Goal: Transaction & Acquisition: Purchase product/service

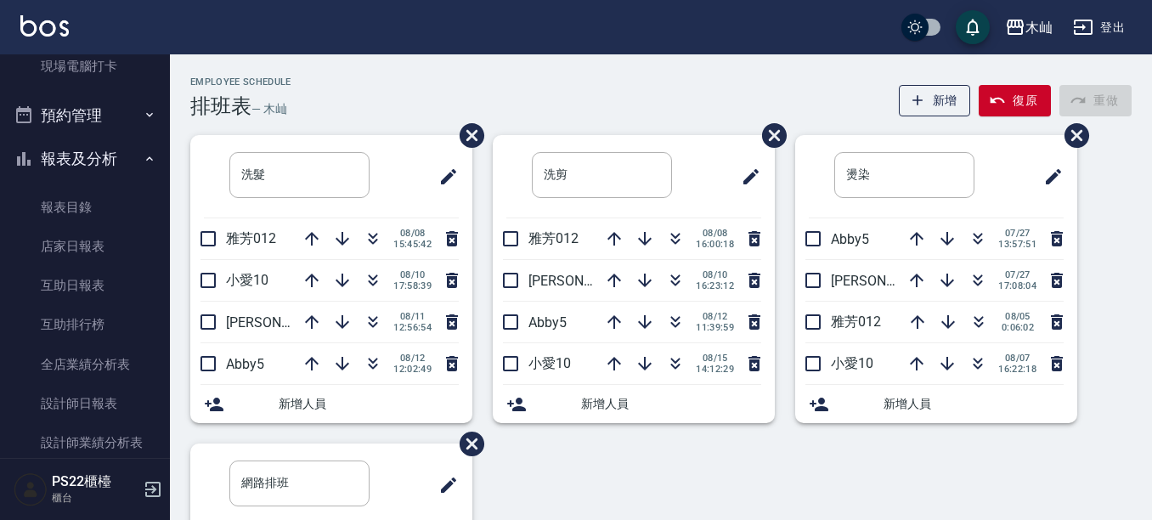
scroll to position [425, 0]
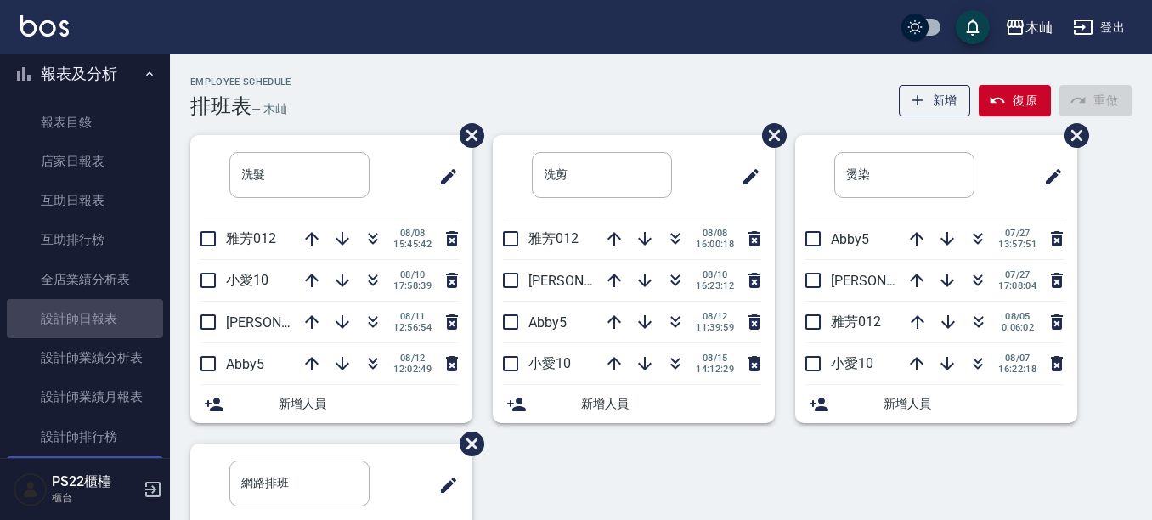
click at [94, 313] on link "設計師日報表" at bounding box center [85, 318] width 156 height 39
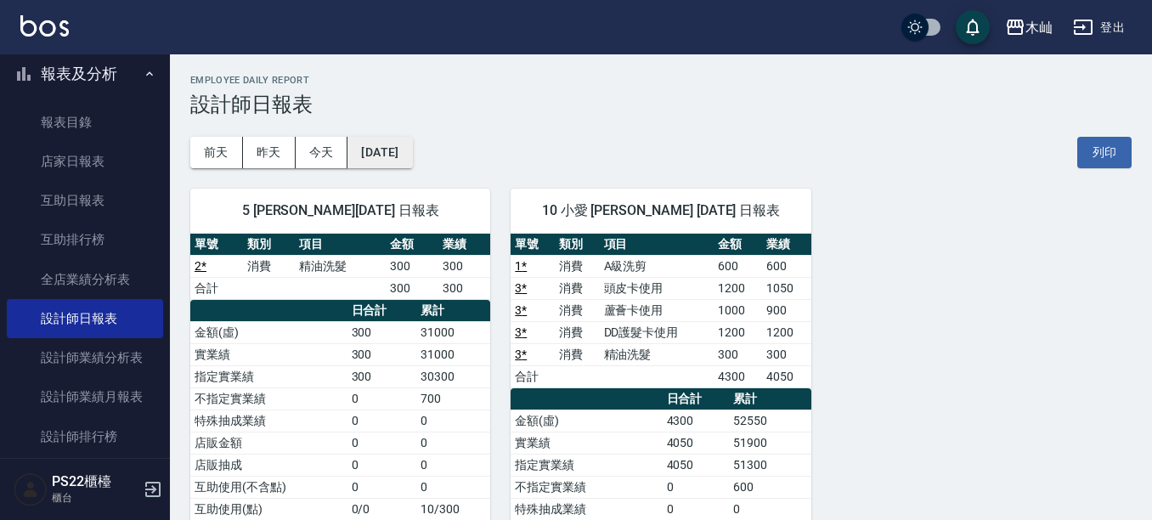
click at [403, 144] on button "[DATE]" at bounding box center [380, 152] width 65 height 31
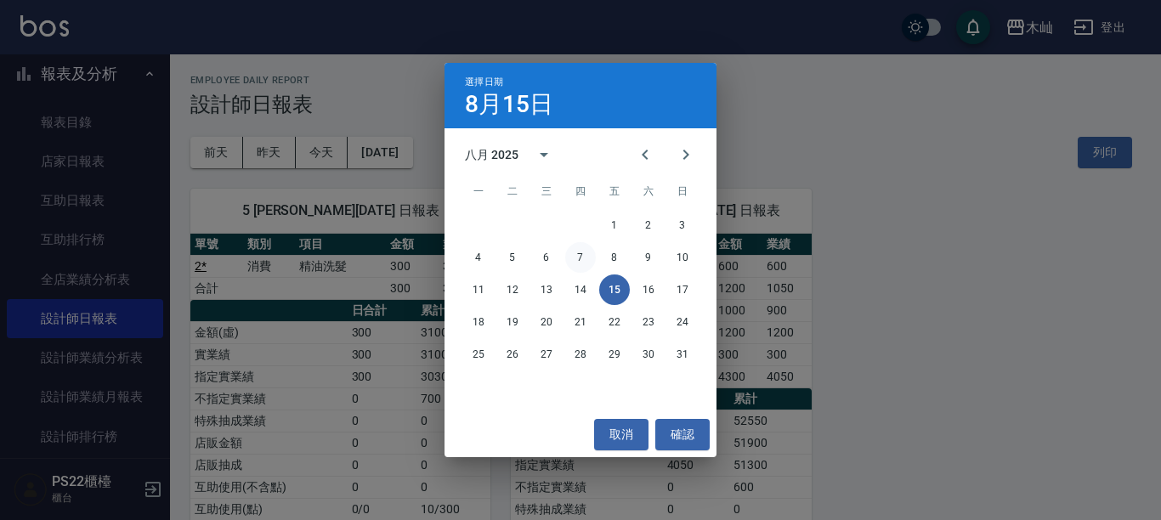
click at [583, 253] on button "7" at bounding box center [580, 257] width 31 height 31
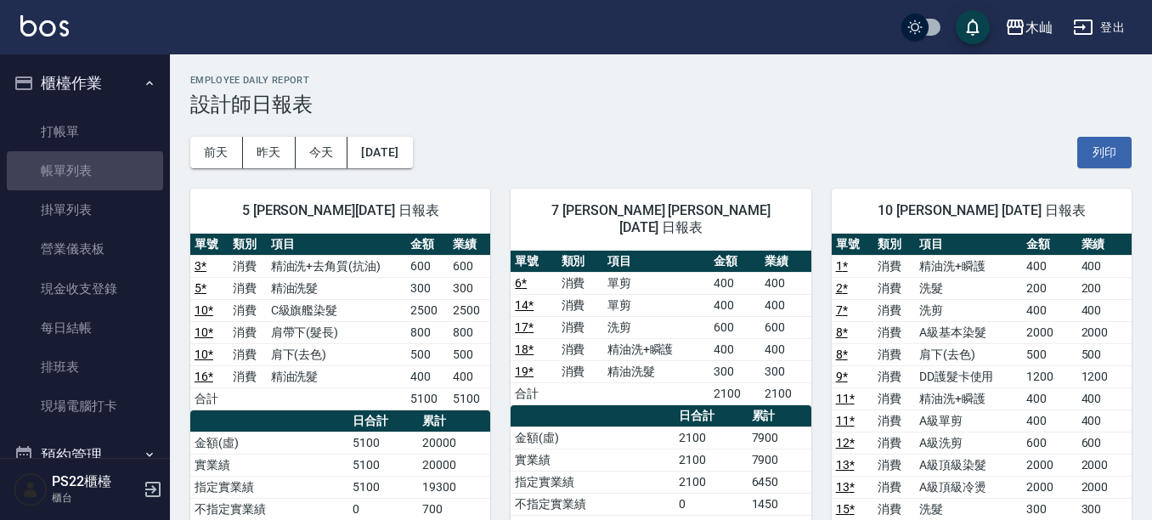
click at [97, 172] on link "帳單列表" at bounding box center [85, 170] width 156 height 39
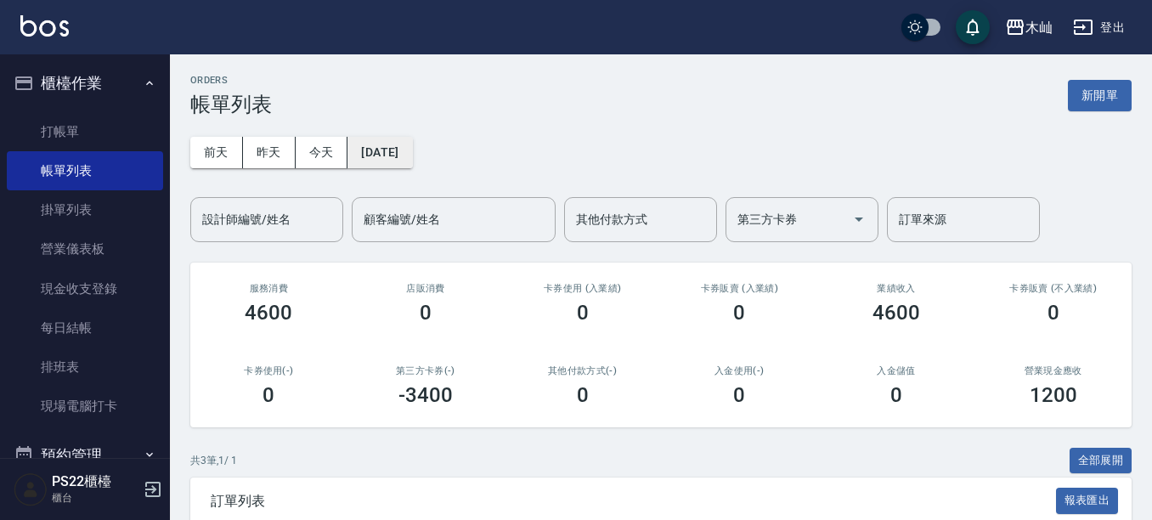
click at [412, 148] on button "[DATE]" at bounding box center [380, 152] width 65 height 31
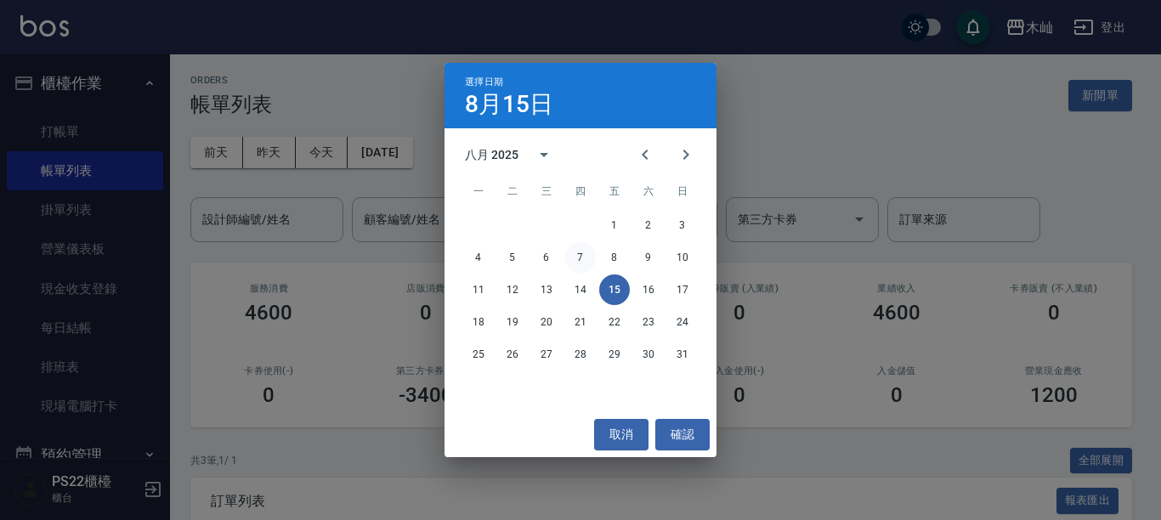
click at [575, 254] on button "7" at bounding box center [580, 257] width 31 height 31
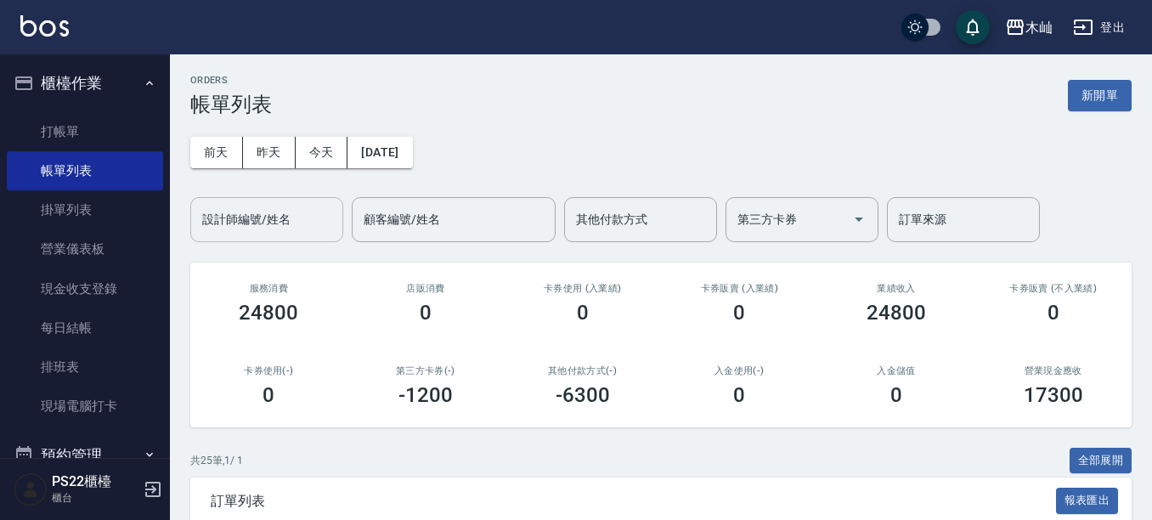
click at [301, 223] on input "設計師編號/姓名" at bounding box center [267, 220] width 138 height 30
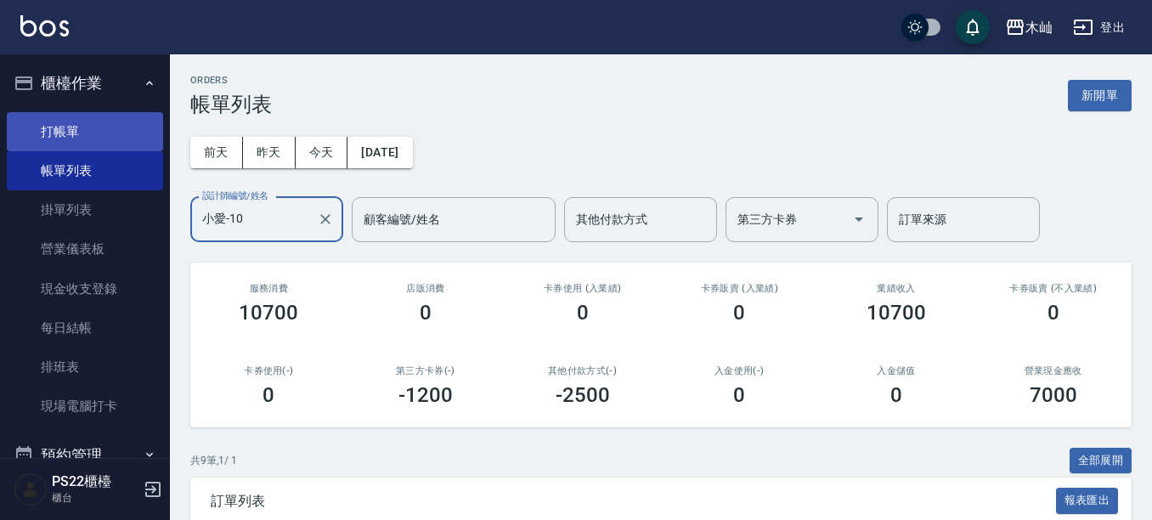
type input "小愛-10"
click at [65, 131] on link "打帳單" at bounding box center [85, 131] width 156 height 39
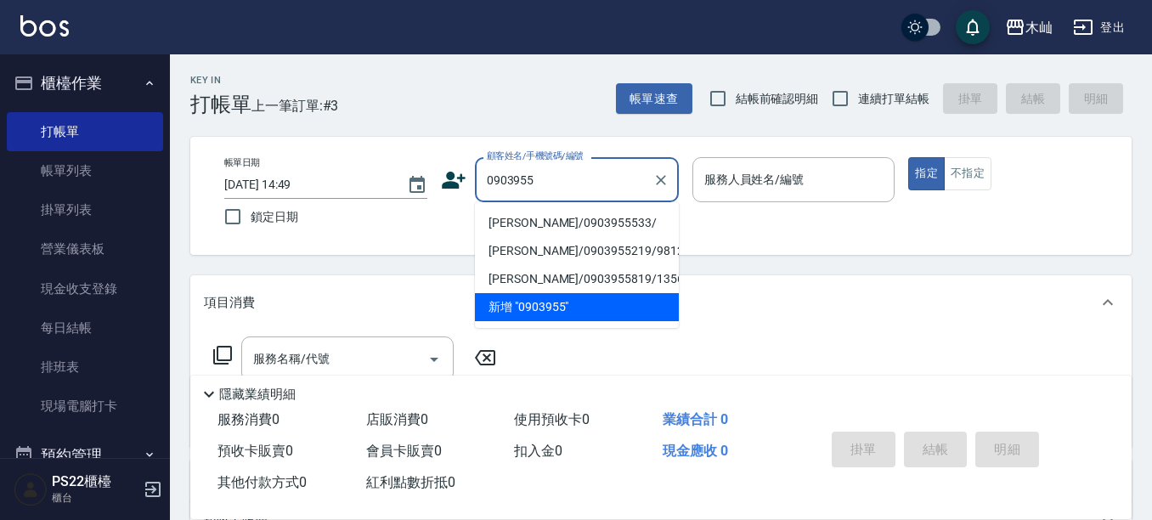
click at [536, 226] on li "[PERSON_NAME]/0903955533/" at bounding box center [577, 223] width 204 height 28
type input "[PERSON_NAME]/0903955533/"
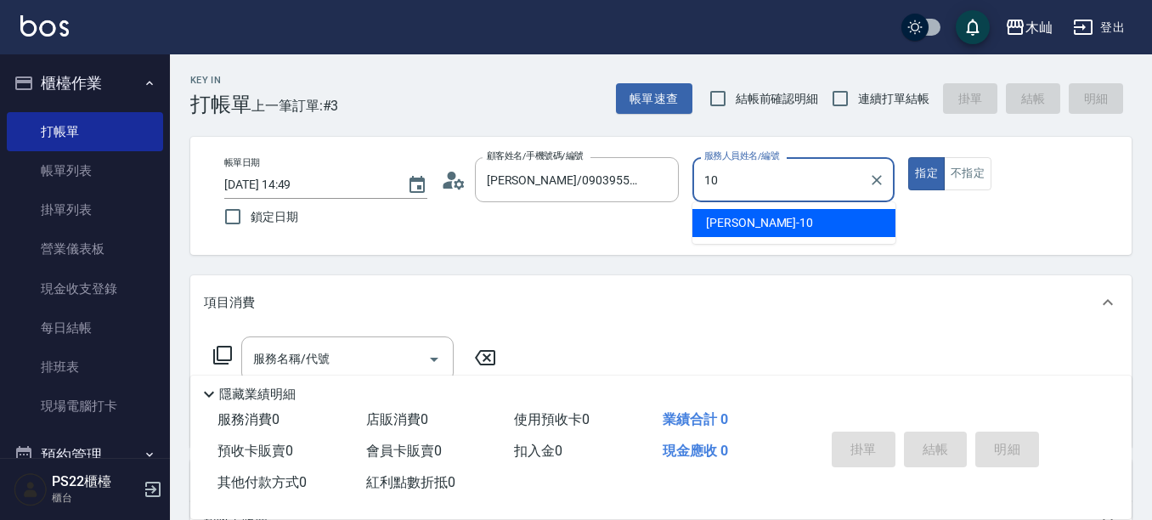
type input "小愛-10"
type button "true"
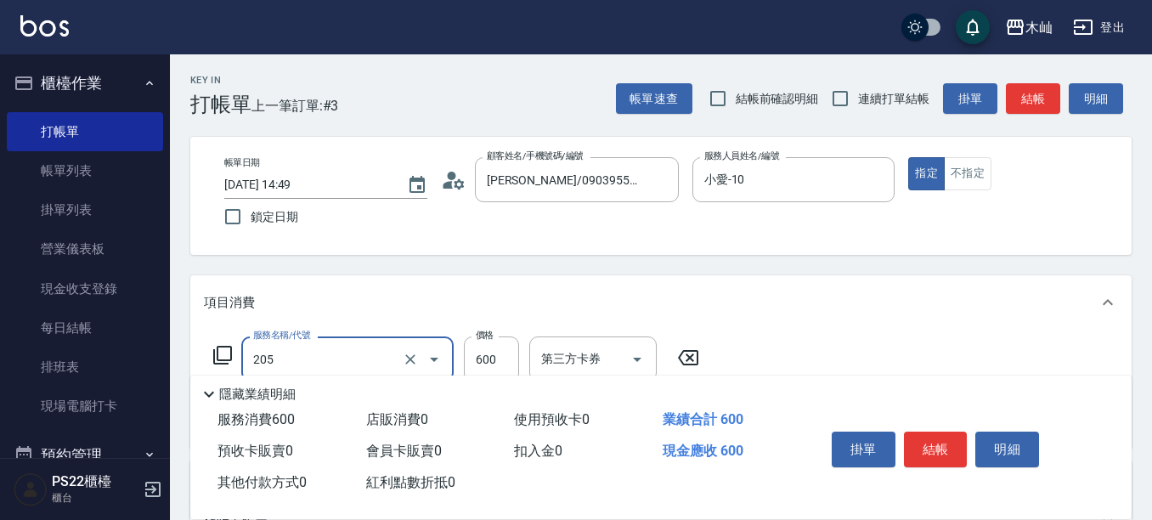
type input "A級洗剪(205)"
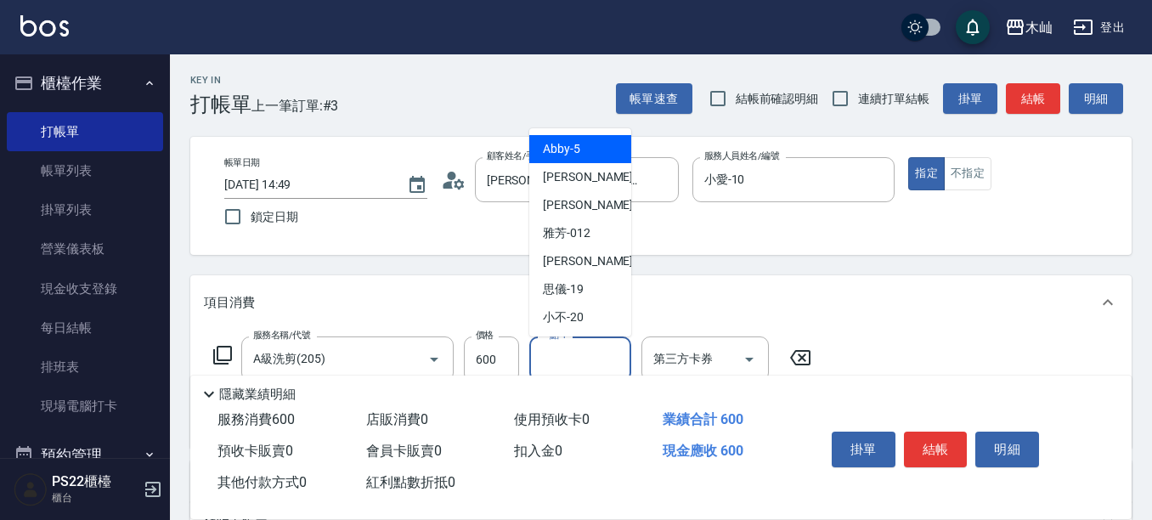
click at [597, 347] on input "一點-1" at bounding box center [580, 359] width 87 height 30
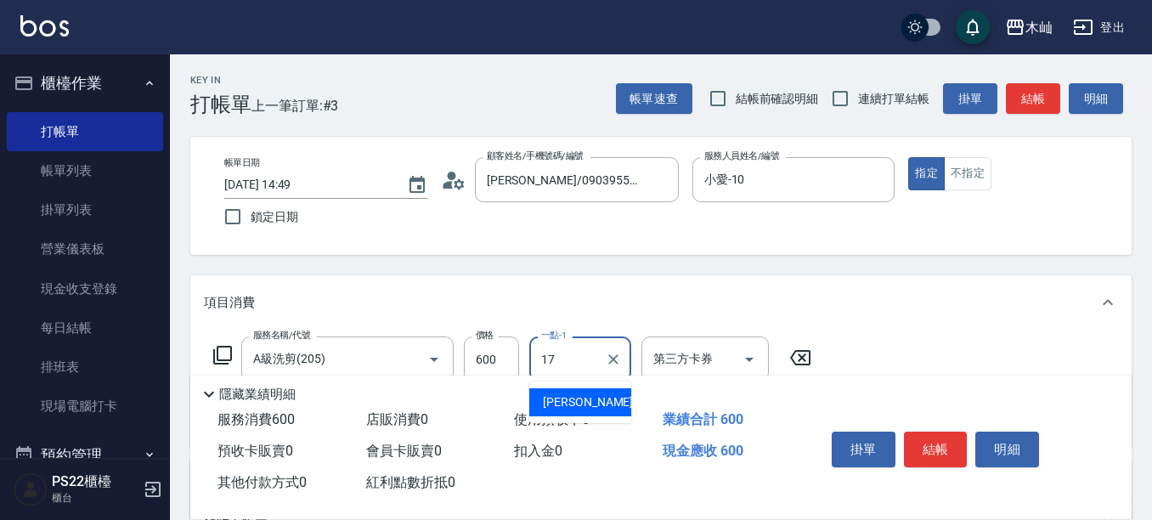
type input "[PERSON_NAME]-17"
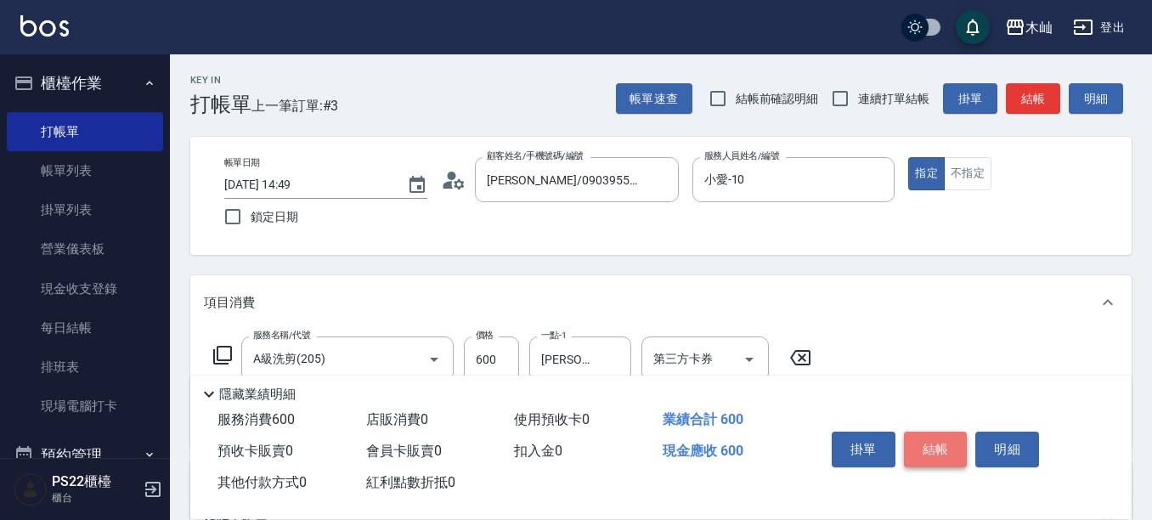
click at [934, 432] on button "結帳" at bounding box center [936, 450] width 64 height 36
